Goal: Information Seeking & Learning: Learn about a topic

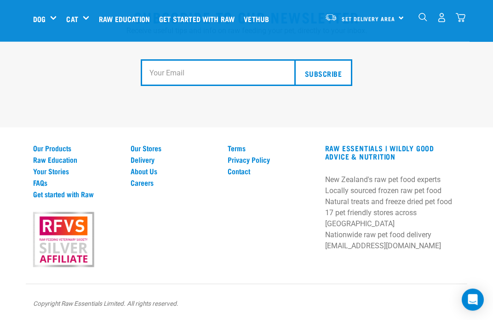
scroll to position [1721, 0]
click at [0, 0] on div "Mixes & Minces" at bounding box center [0, 0] width 0 height 0
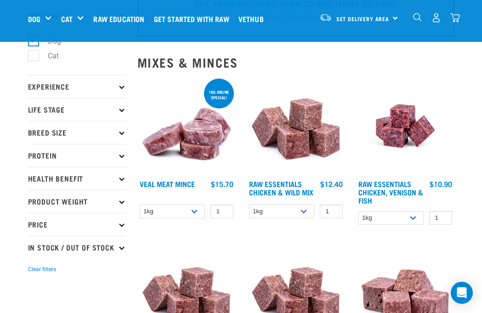
scroll to position [62, 0]
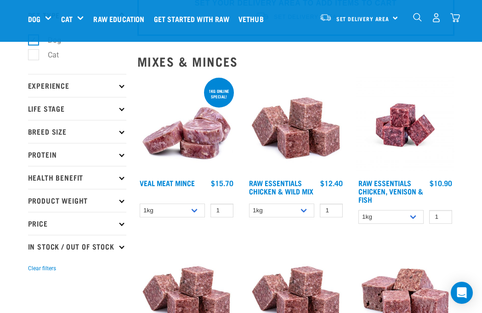
click at [125, 158] on p "Protein" at bounding box center [77, 154] width 98 height 23
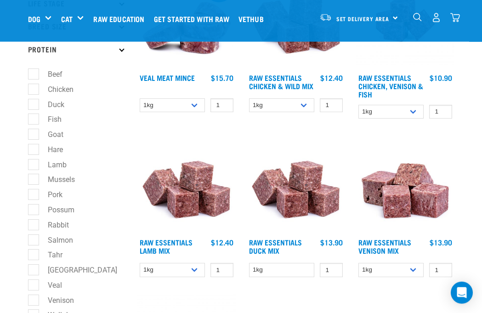
scroll to position [168, 0]
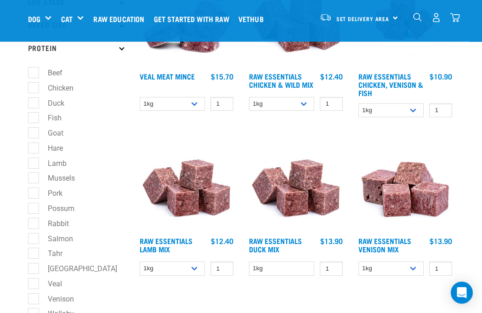
click at [63, 145] on label "Hare" at bounding box center [50, 148] width 34 height 11
click at [34, 145] on input "Hare" at bounding box center [31, 146] width 6 height 6
checkbox input "true"
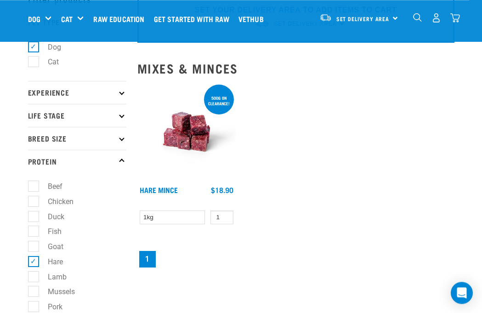
scroll to position [54, 0]
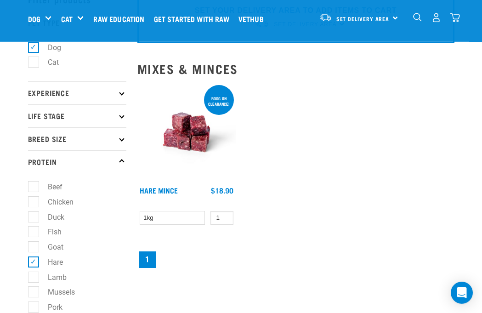
click at [159, 188] on link "Hare Mince" at bounding box center [159, 190] width 38 height 4
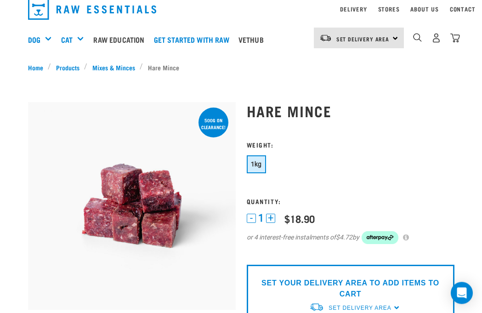
scroll to position [60, 0]
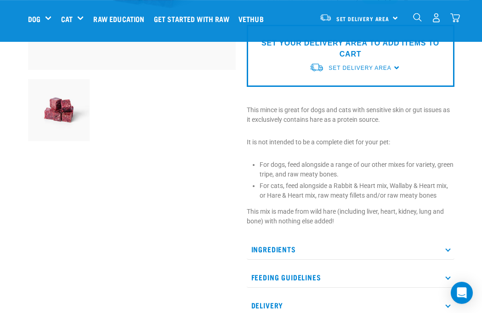
click at [449, 252] on p "Ingredients" at bounding box center [351, 249] width 208 height 21
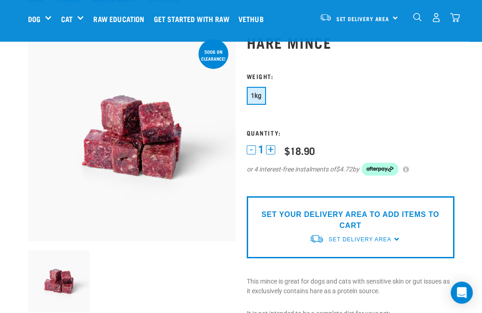
scroll to position [0, 0]
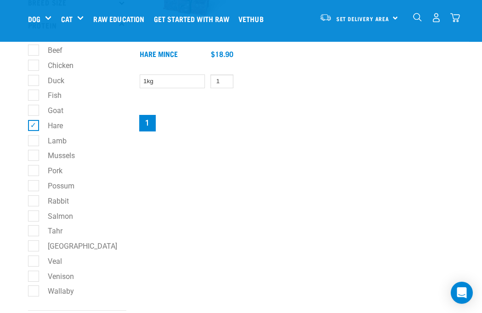
scroll to position [191, 0]
click at [33, 270] on label "Venison" at bounding box center [55, 275] width 45 height 11
click at [32, 271] on input "Venison" at bounding box center [31, 274] width 6 height 6
checkbox input "true"
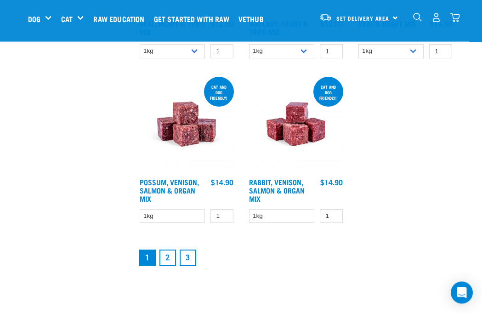
scroll to position [1661, 0]
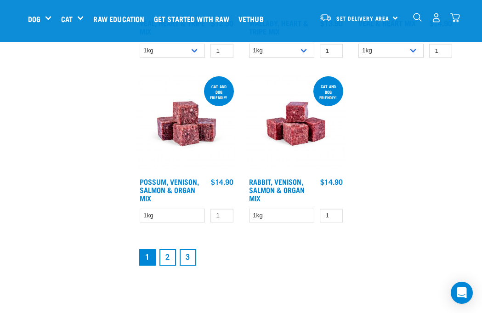
click at [169, 266] on link "2" at bounding box center [168, 257] width 17 height 17
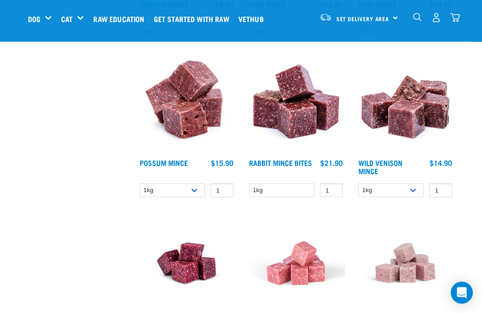
scroll to position [406, 0]
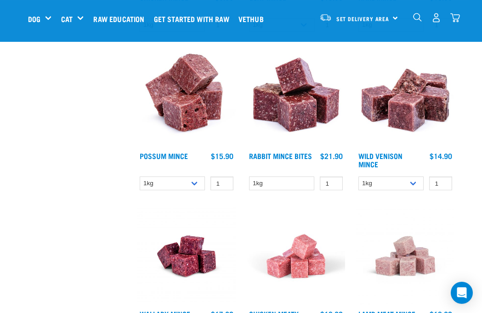
click at [395, 156] on link "Wild Venison Mince" at bounding box center [381, 160] width 44 height 12
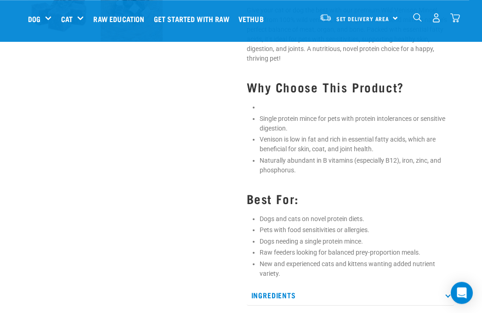
scroll to position [315, 0]
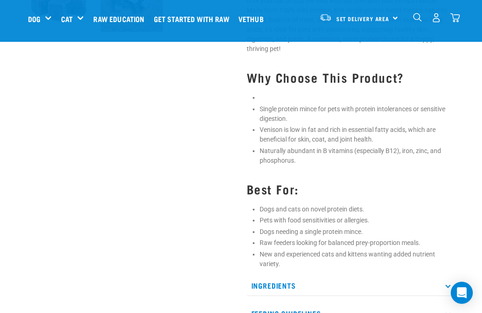
click at [451, 284] on p "Ingredients" at bounding box center [351, 285] width 208 height 21
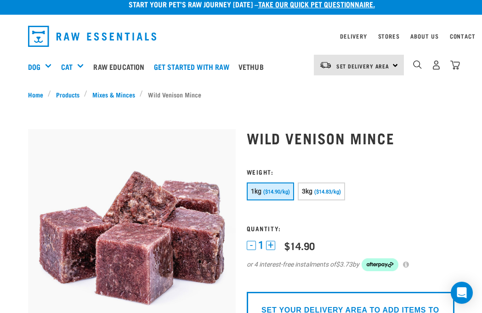
scroll to position [0, 0]
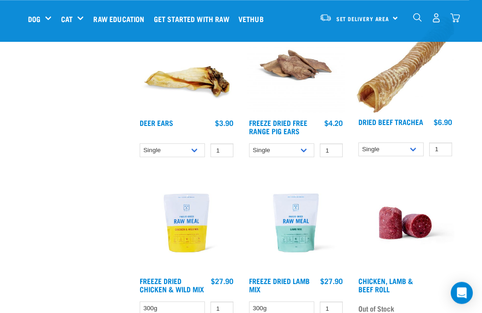
scroll to position [1226, 0]
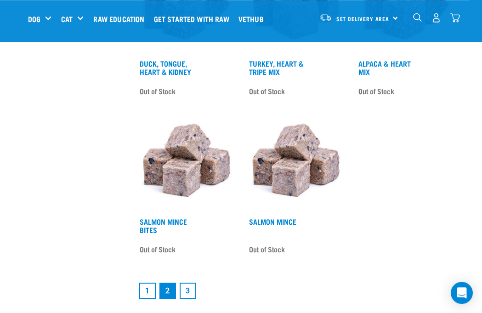
scroll to position [1607, 0]
click at [192, 299] on link "3" at bounding box center [188, 291] width 17 height 17
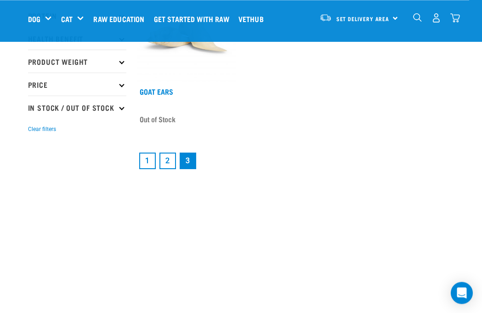
scroll to position [153, 0]
click at [166, 163] on link "2" at bounding box center [168, 161] width 17 height 17
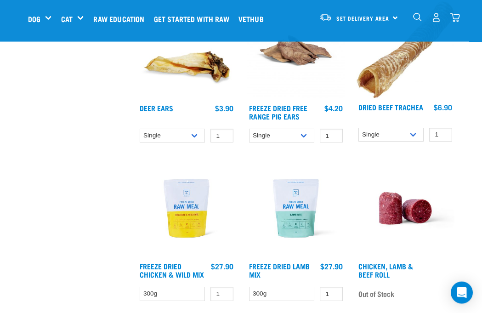
scroll to position [1286, 0]
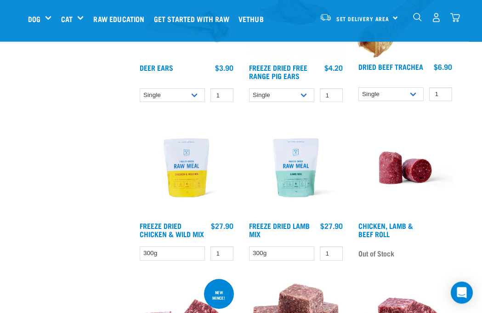
click at [160, 236] on link "Freeze Dried Chicken & Wild Mix" at bounding box center [172, 229] width 64 height 12
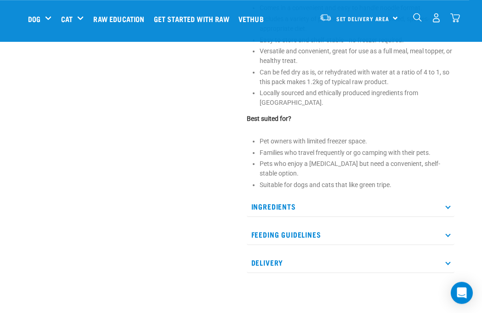
click at [446, 196] on p "Ingredients" at bounding box center [351, 206] width 208 height 21
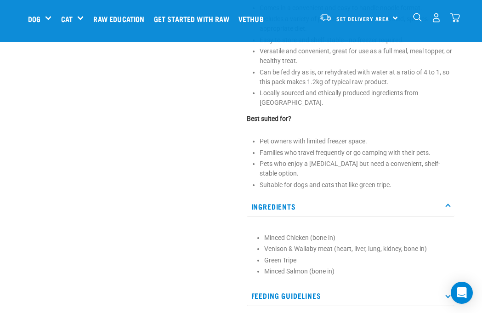
click at [447, 200] on p "Ingredients" at bounding box center [351, 206] width 208 height 21
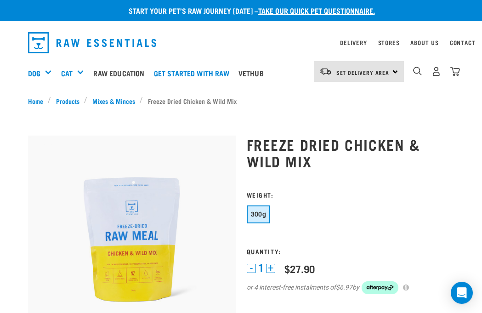
scroll to position [0, 0]
